Goal: Information Seeking & Learning: Find specific fact

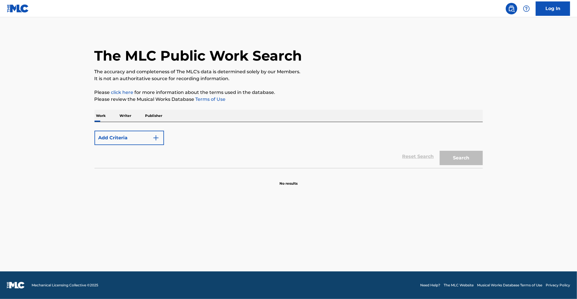
click at [124, 117] on p "Writer" at bounding box center [125, 116] width 15 height 12
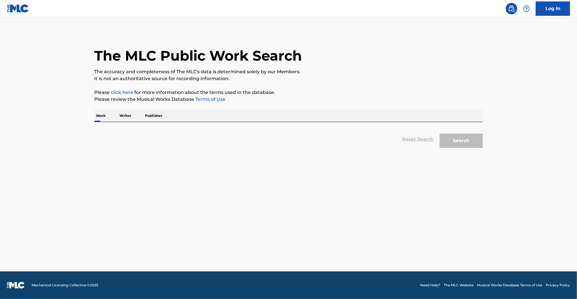
click at [104, 113] on p "Work" at bounding box center [100, 116] width 13 height 12
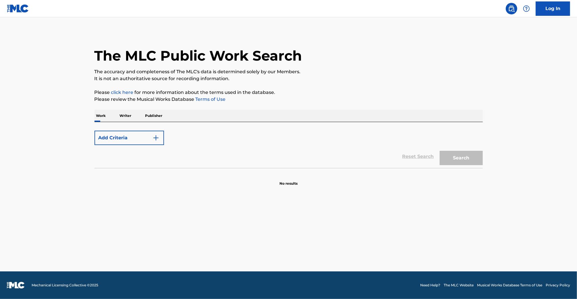
click at [423, 160] on div "Reset Search Search" at bounding box center [288, 156] width 388 height 23
click at [127, 130] on form "Add Criteria Reset Search Search" at bounding box center [288, 148] width 388 height 40
click at [126, 134] on button "Add Criteria" at bounding box center [128, 138] width 69 height 14
click at [142, 140] on button "Add Criteria" at bounding box center [128, 138] width 69 height 14
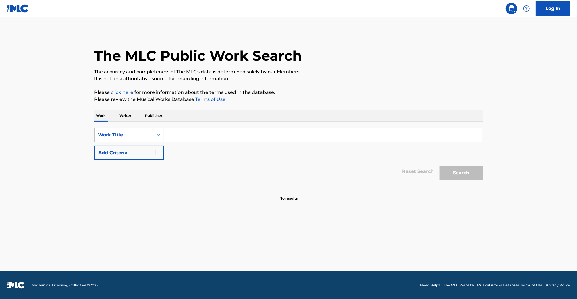
click at [179, 142] on div "SearchWithCriteria3c9bfc42-a280-497b-b0aa-551f4b35bab0 Work Title Add Criteria" at bounding box center [288, 144] width 388 height 32
click at [187, 136] on input "Search Form" at bounding box center [323, 135] width 318 height 14
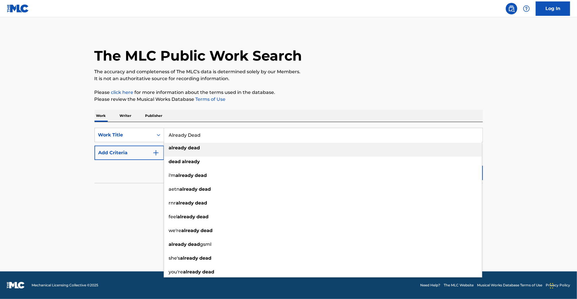
click at [187, 146] on span "Search Form" at bounding box center [187, 147] width 1 height 5
type input "already dead"
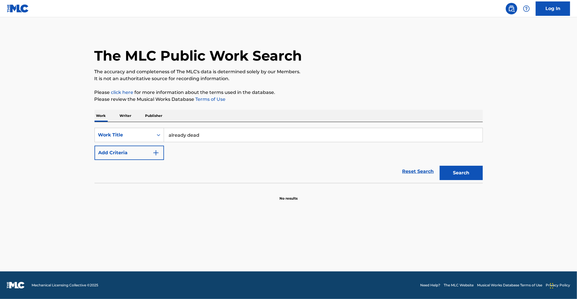
click at [133, 150] on button "Add Criteria" at bounding box center [128, 153] width 69 height 14
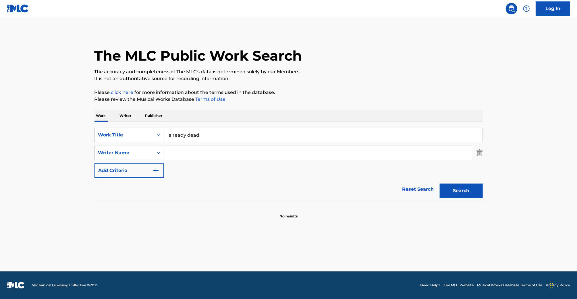
click at [171, 151] on input "Search Form" at bounding box center [318, 153] width 308 height 14
type input "Noah"
click at [440, 183] on button "Search" at bounding box center [461, 190] width 43 height 14
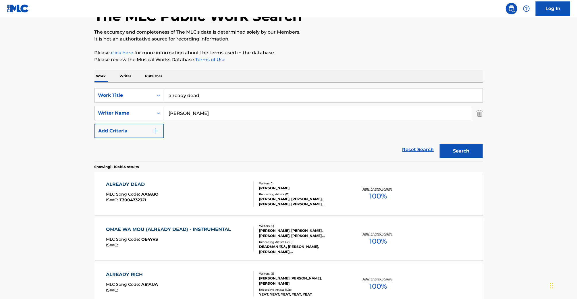
scroll to position [44, 0]
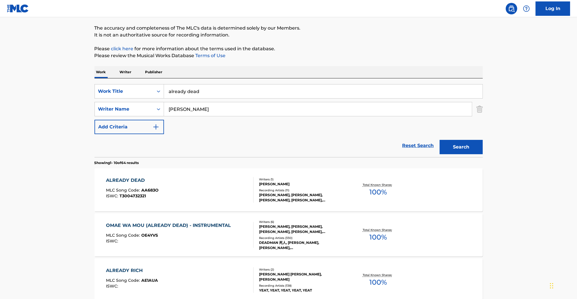
click at [190, 190] on div "ALREADY DEAD MLC Song Code : AA683O ISWC : T3004732321" at bounding box center [180, 190] width 148 height 26
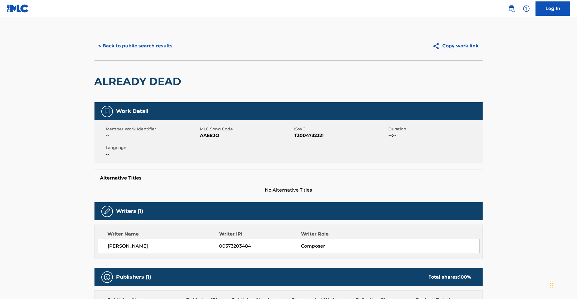
click at [137, 46] on button "< Back to public search results" at bounding box center [135, 46] width 82 height 14
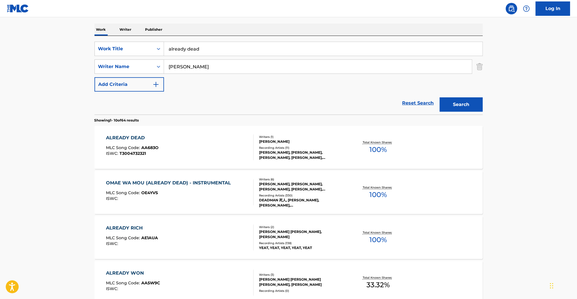
scroll to position [42, 0]
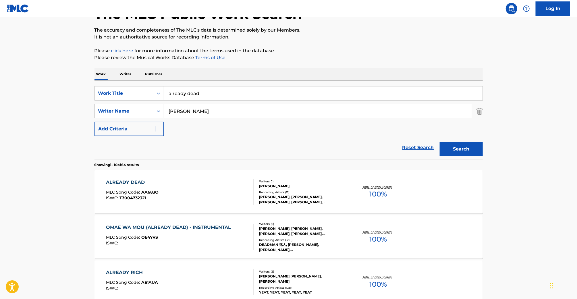
click at [156, 72] on p "Publisher" at bounding box center [154, 74] width 21 height 12
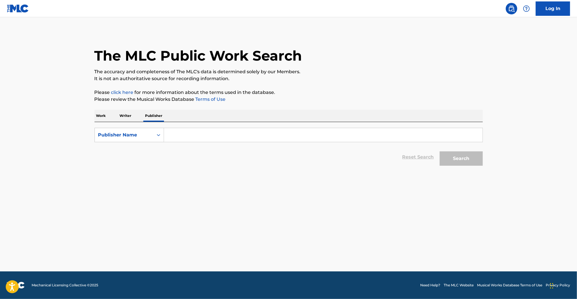
click at [213, 133] on input "Search Form" at bounding box center [323, 135] width 318 height 14
click at [131, 140] on div "Publisher Name" at bounding box center [124, 134] width 59 height 11
click at [134, 151] on div "Publisher IPI" at bounding box center [129, 149] width 69 height 14
click at [193, 139] on input "Search Form" at bounding box center [323, 135] width 318 height 14
paste input "01005036326"
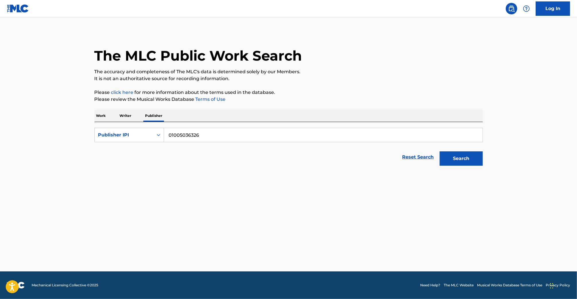
type input "01005036326"
click at [440, 151] on button "Search" at bounding box center [461, 158] width 43 height 14
click at [467, 165] on button "Search" at bounding box center [461, 158] width 43 height 14
click at [465, 158] on button "Search" at bounding box center [461, 158] width 43 height 14
click at [465, 157] on button "Search" at bounding box center [461, 158] width 43 height 14
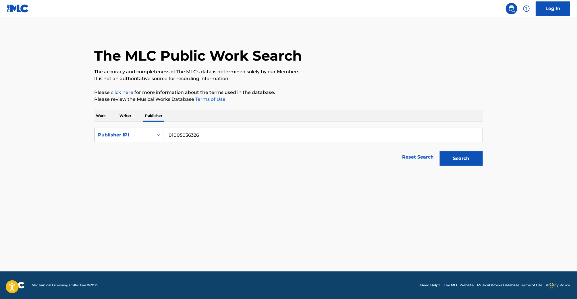
click at [18, 9] on img at bounding box center [18, 8] width 22 height 8
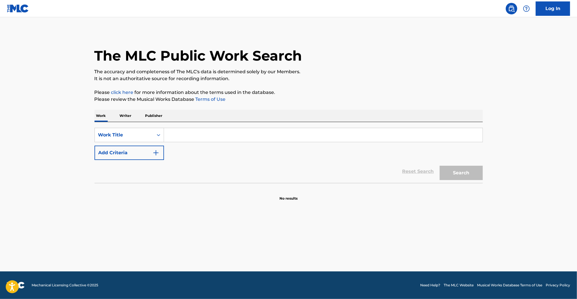
click at [160, 117] on p "Publisher" at bounding box center [154, 116] width 21 height 12
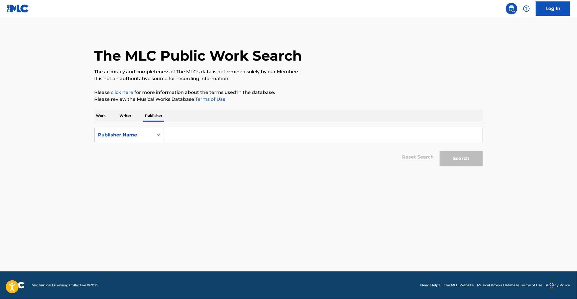
click at [174, 134] on input "Search Form" at bounding box center [323, 135] width 318 height 14
paste input "01005036326"
type input "01005036326"
click at [140, 138] on div "Publisher Name" at bounding box center [124, 134] width 52 height 7
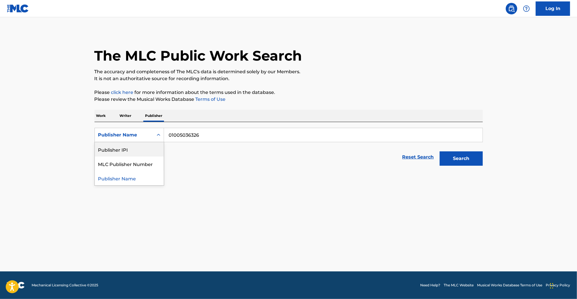
click at [129, 152] on div "Publisher IPI" at bounding box center [129, 149] width 69 height 14
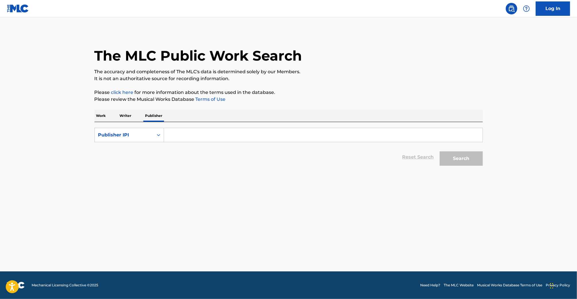
click at [215, 128] on div "Search Form" at bounding box center [323, 135] width 319 height 14
click at [213, 133] on input "Search Form" at bounding box center [323, 135] width 318 height 14
paste input "01005036326"
click at [452, 160] on button "Search" at bounding box center [461, 158] width 43 height 14
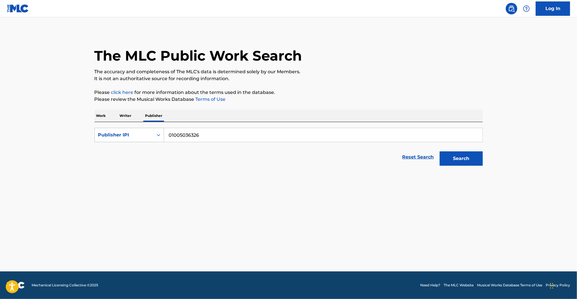
drag, startPoint x: 164, startPoint y: 135, endPoint x: 133, endPoint y: 134, distance: 31.0
click at [132, 134] on div "SearchWithCriteria5f37d709-0b35-4664-a6cc-00554e618f0d Publisher IPI 01005036326" at bounding box center [288, 135] width 388 height 14
type input "LIL BOOM"
click at [440, 151] on button "Search" at bounding box center [461, 158] width 43 height 14
click at [169, 138] on input "Search Form" at bounding box center [323, 135] width 318 height 14
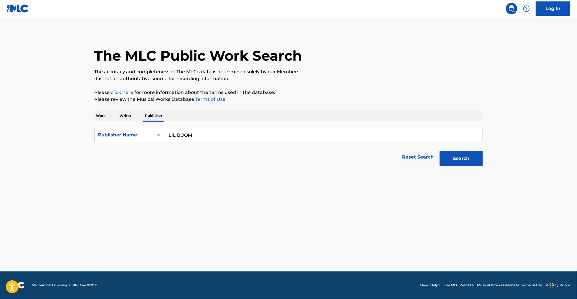
type input "LIL BOOM"
click at [440, 151] on button "Search" at bounding box center [461, 158] width 43 height 14
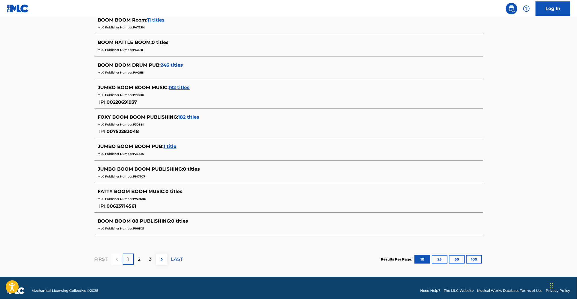
scroll to position [207, 0]
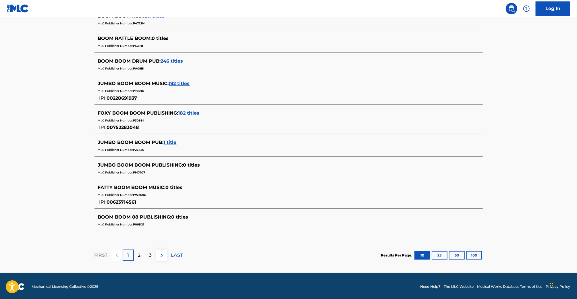
click at [139, 252] on p "2" at bounding box center [139, 255] width 3 height 7
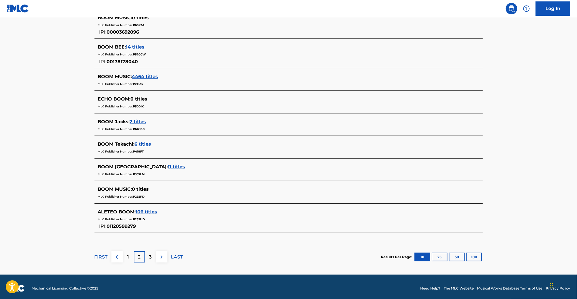
scroll to position [214, 0]
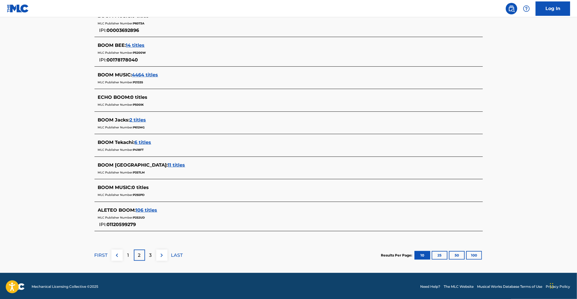
click at [146, 254] on div "3" at bounding box center [150, 254] width 11 height 11
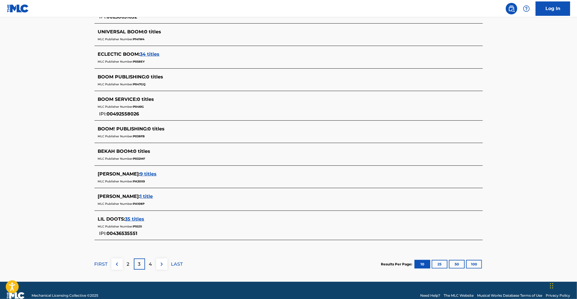
scroll to position [200, 0]
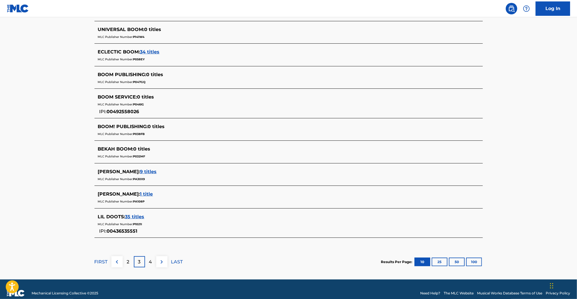
click at [151, 258] on p "4" at bounding box center [150, 261] width 3 height 7
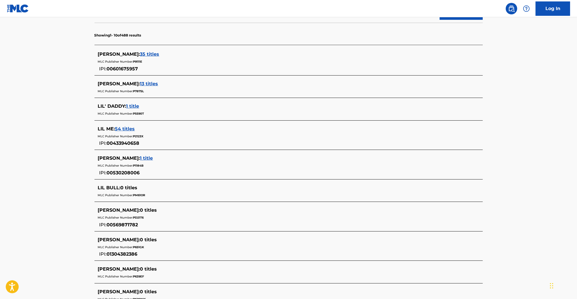
scroll to position [0, 0]
